Goal: Information Seeking & Learning: Learn about a topic

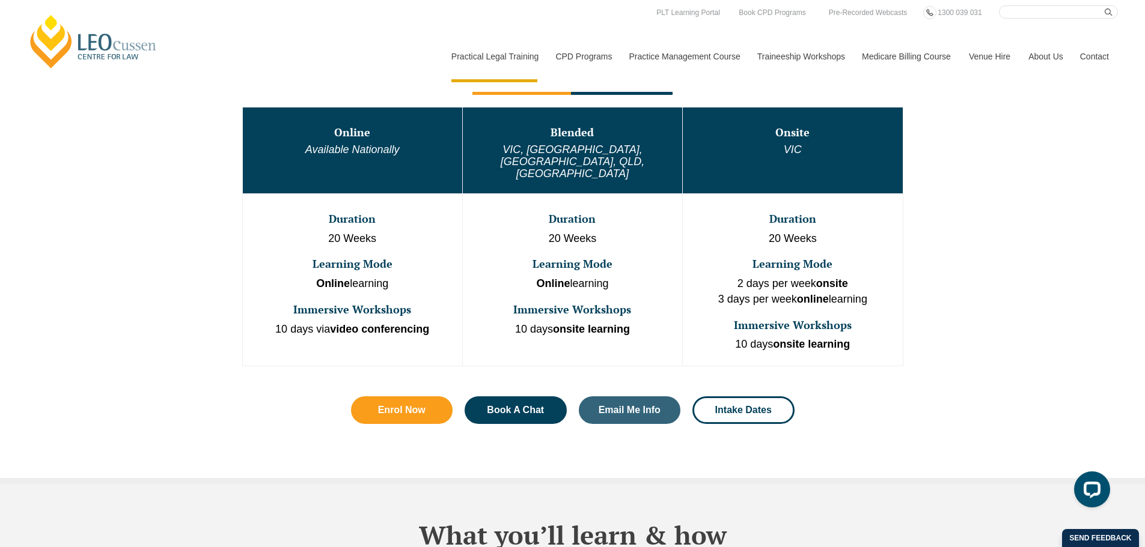
click at [365, 231] on p "20 Weeks" at bounding box center [352, 239] width 217 height 16
click at [360, 163] on td "Online Available Nationally" at bounding box center [352, 150] width 220 height 87
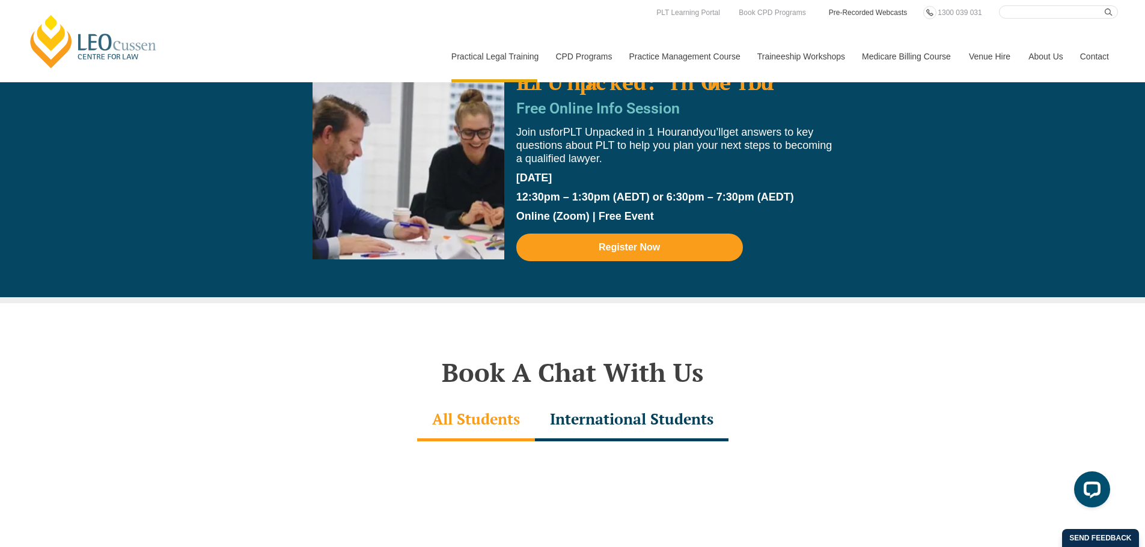
scroll to position [3215, 0]
